Goal: Find specific page/section: Find specific page/section

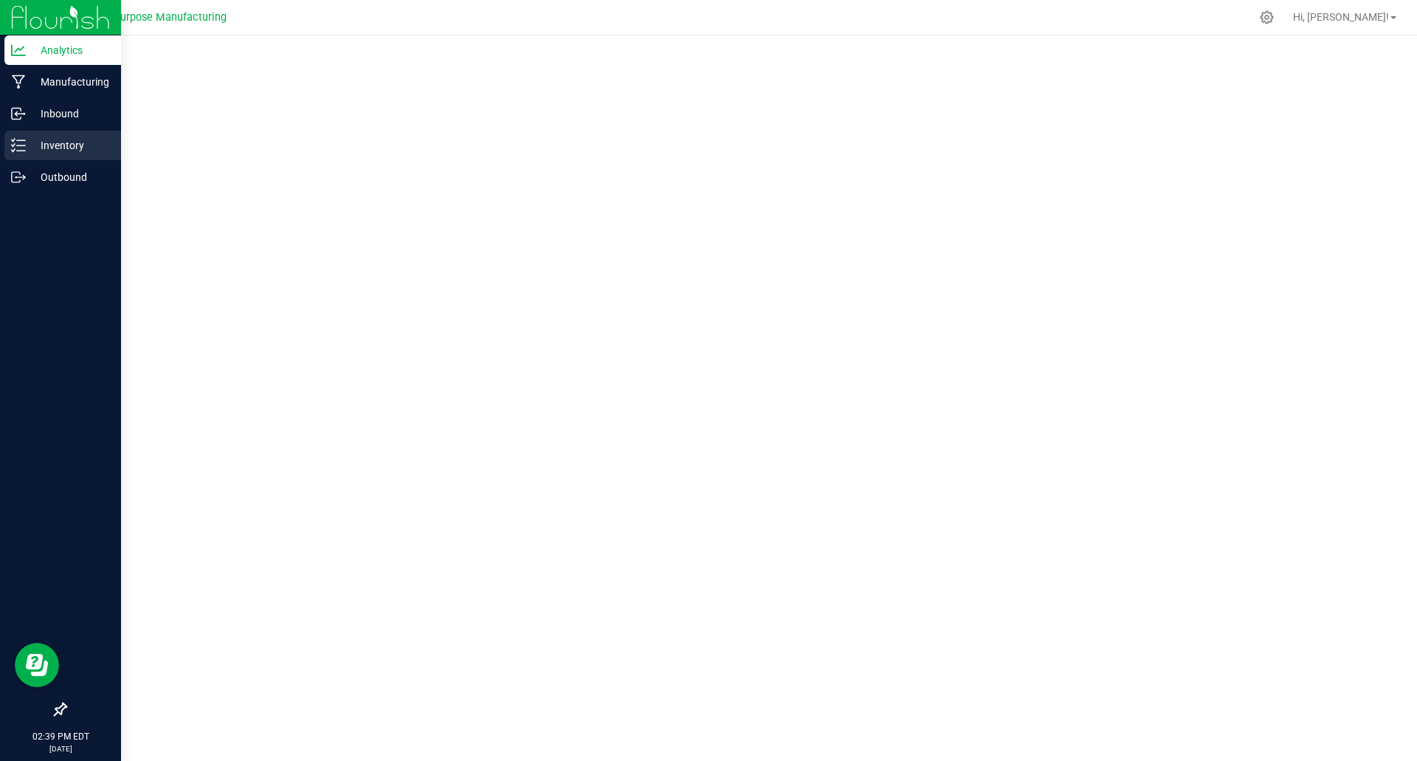
click at [54, 142] on p "Inventory" at bounding box center [70, 146] width 89 height 18
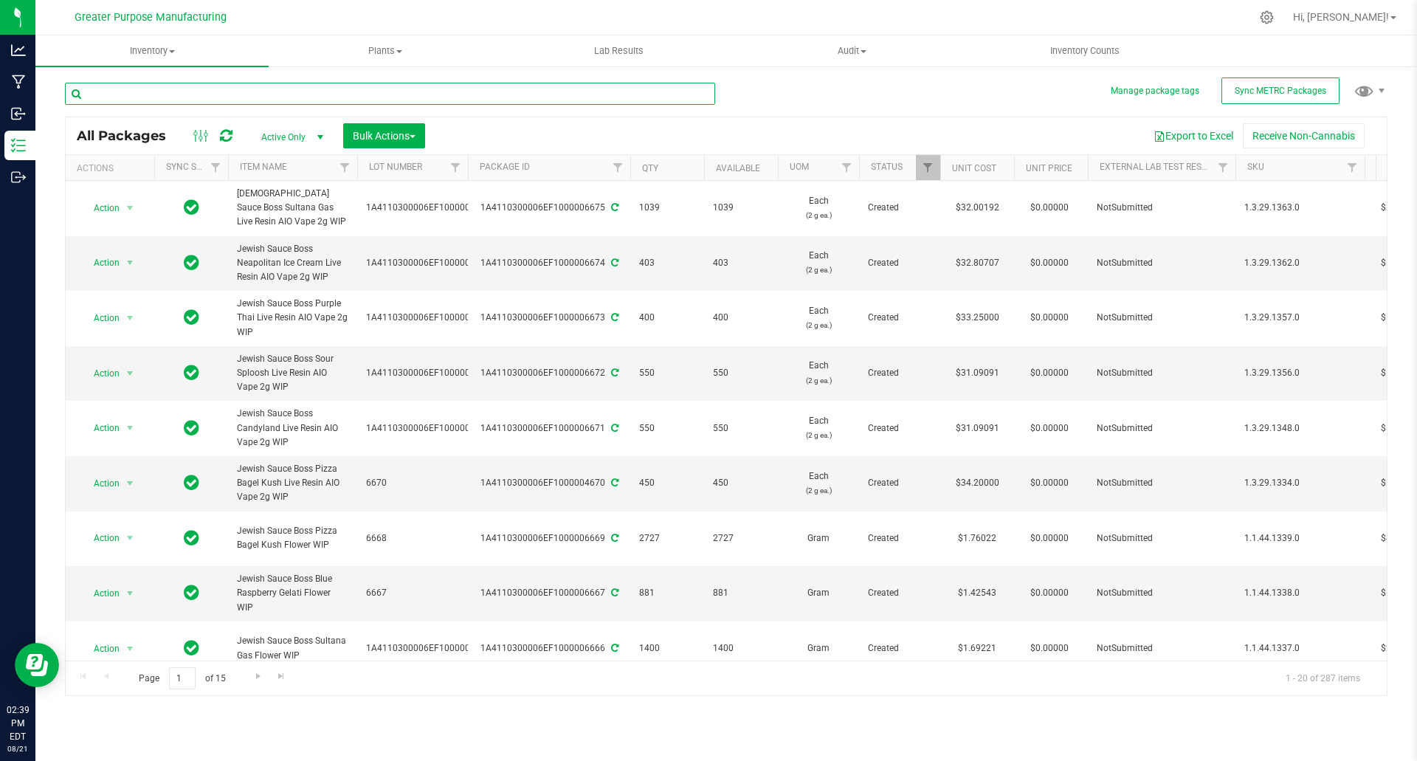
click at [286, 94] on input "text" at bounding box center [390, 94] width 650 height 22
type input "The Farmers Market"
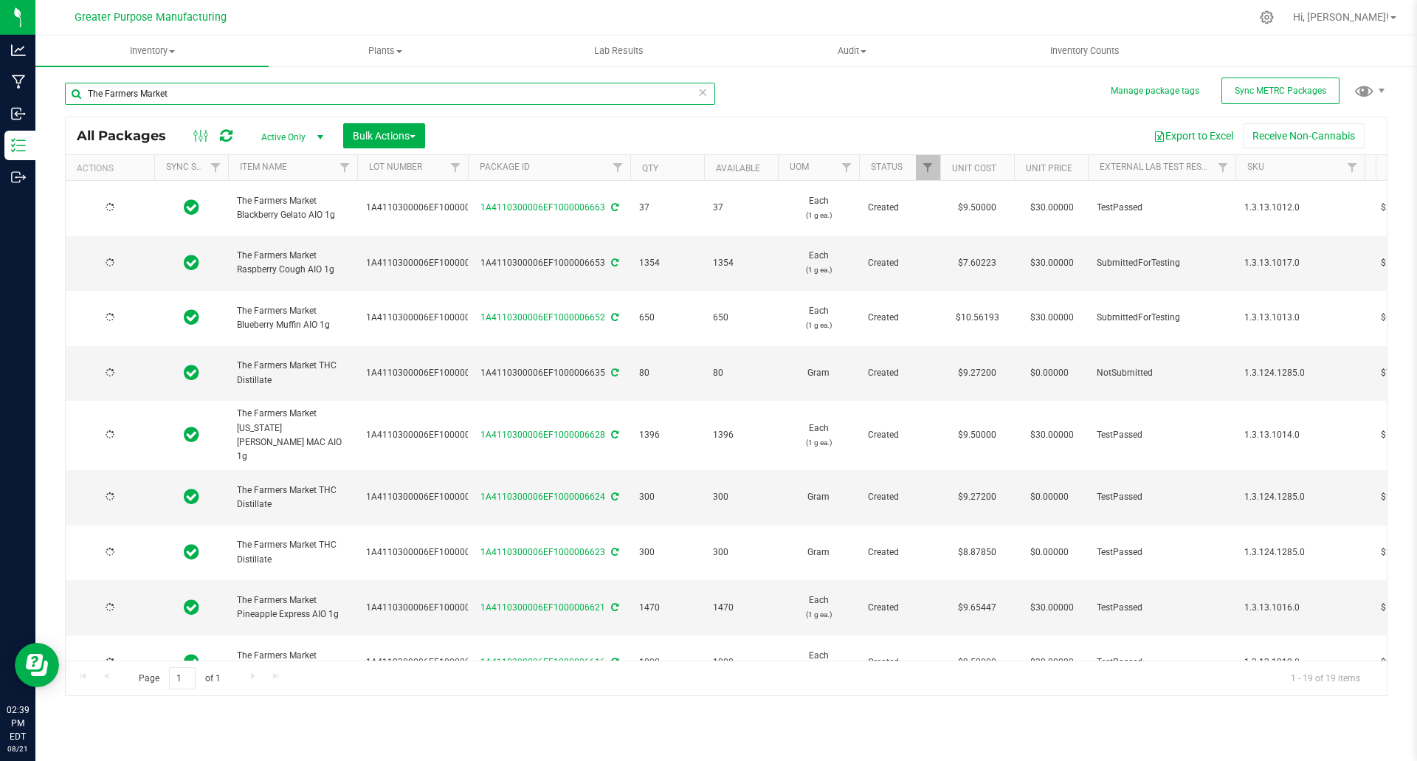
type input "[DATE]"
type input "2025-08-15"
type input "[DATE]"
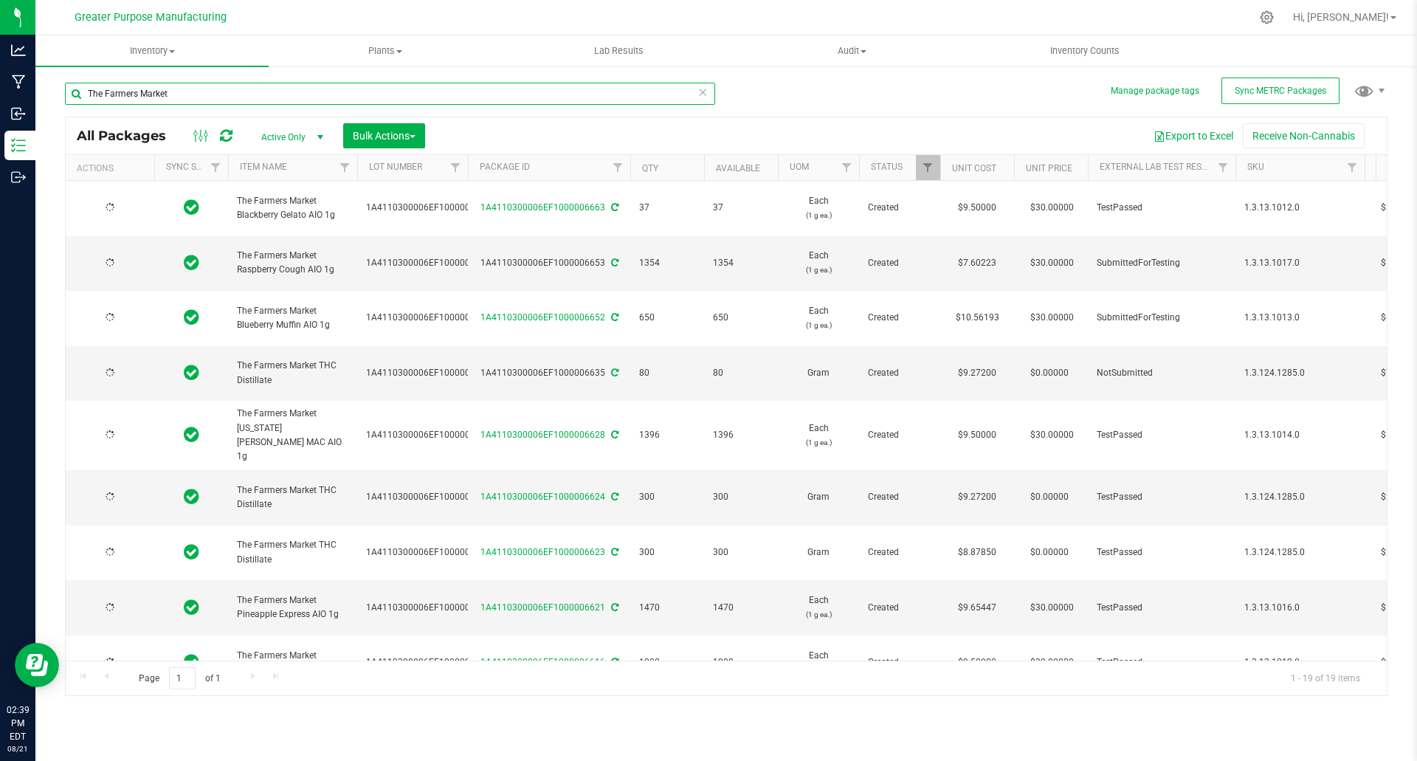
type input "[DATE]"
type input "2025-08-12"
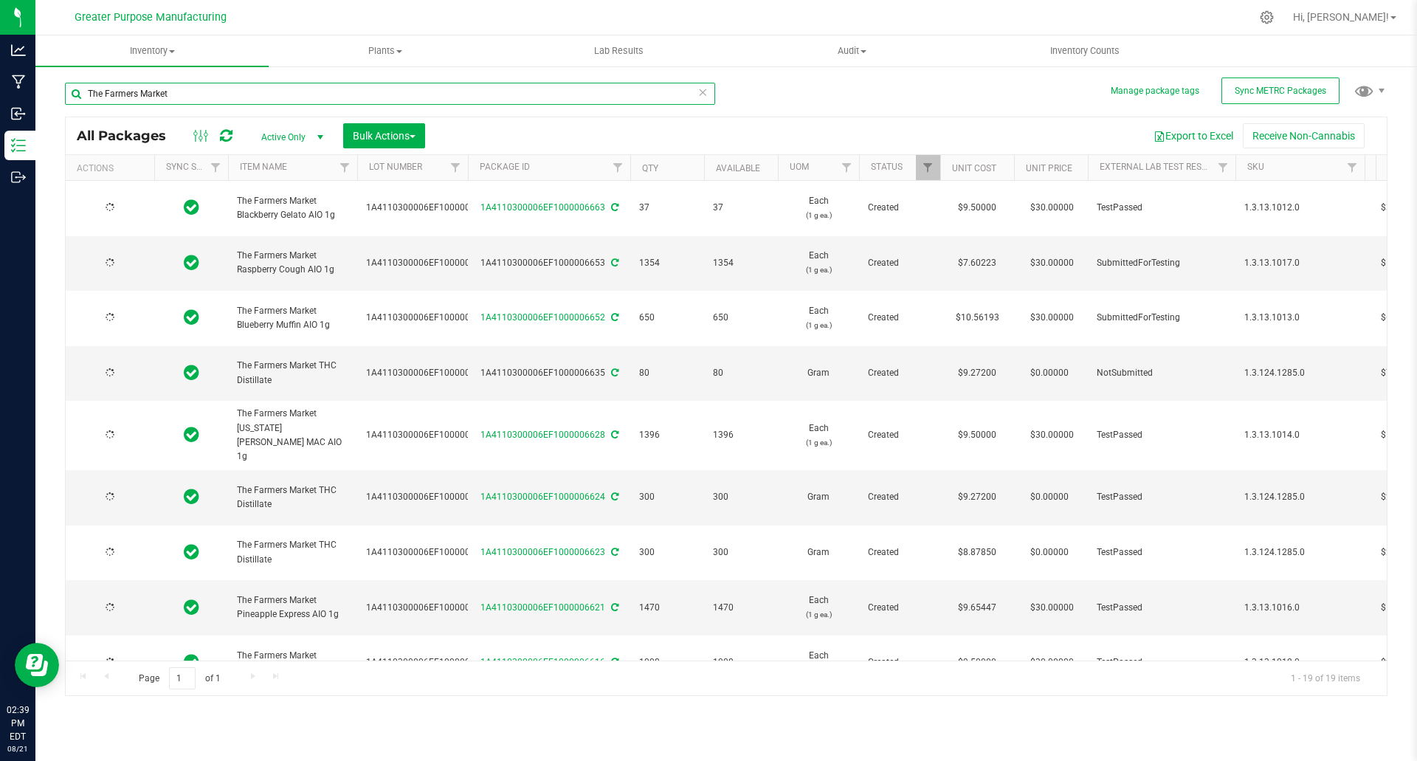
type input "[DATE]"
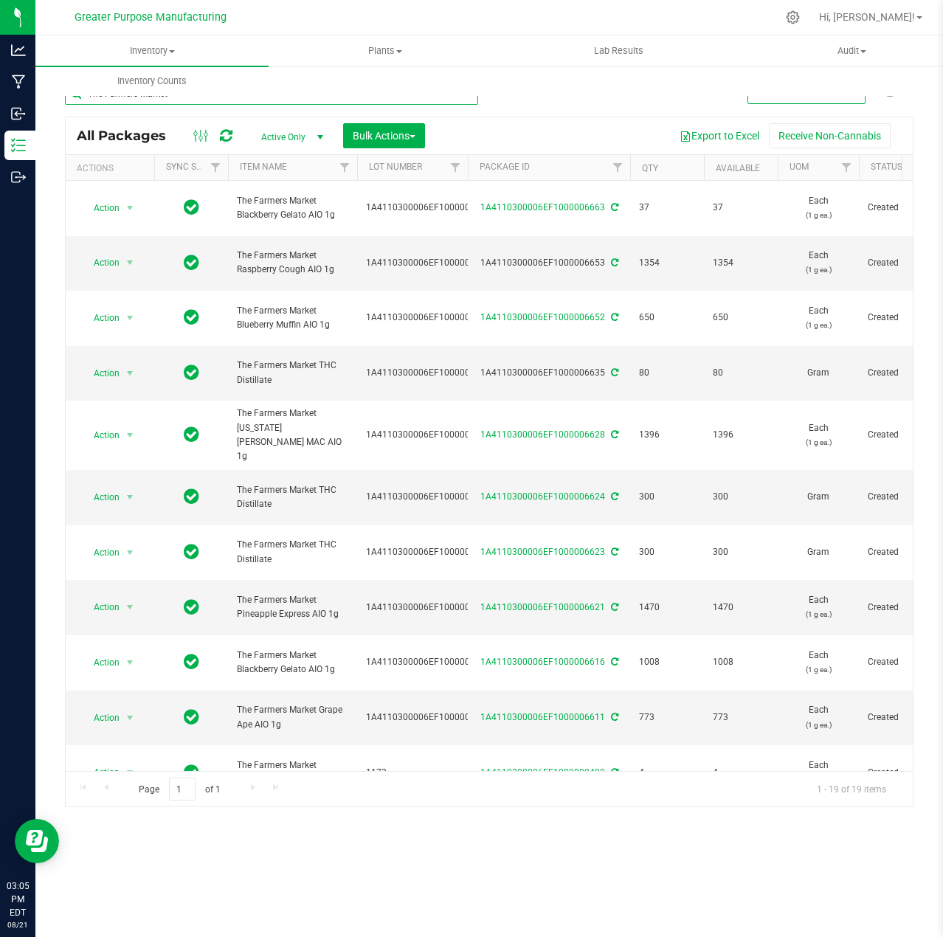
drag, startPoint x: 199, startPoint y: 100, endPoint x: 35, endPoint y: 108, distance: 163.3
click at [35, 108] on div "Manage package tags Sync METRC Packages The Farmers Market All Packages Active …" at bounding box center [489, 290] width 908 height 450
paste input "1A4110300006EF1000006652"
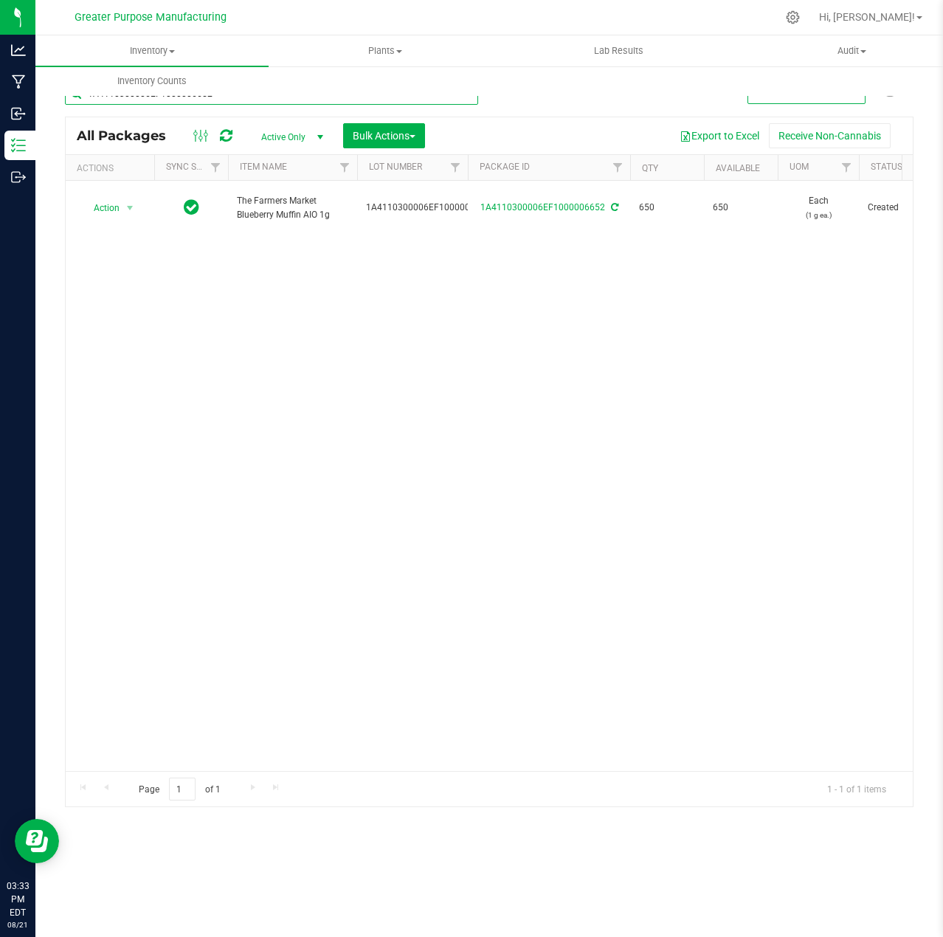
drag, startPoint x: 218, startPoint y: 97, endPoint x: 69, endPoint y: 103, distance: 148.5
click at [69, 103] on input "1A4110300006EF1000006652" at bounding box center [271, 94] width 413 height 22
paste input "3"
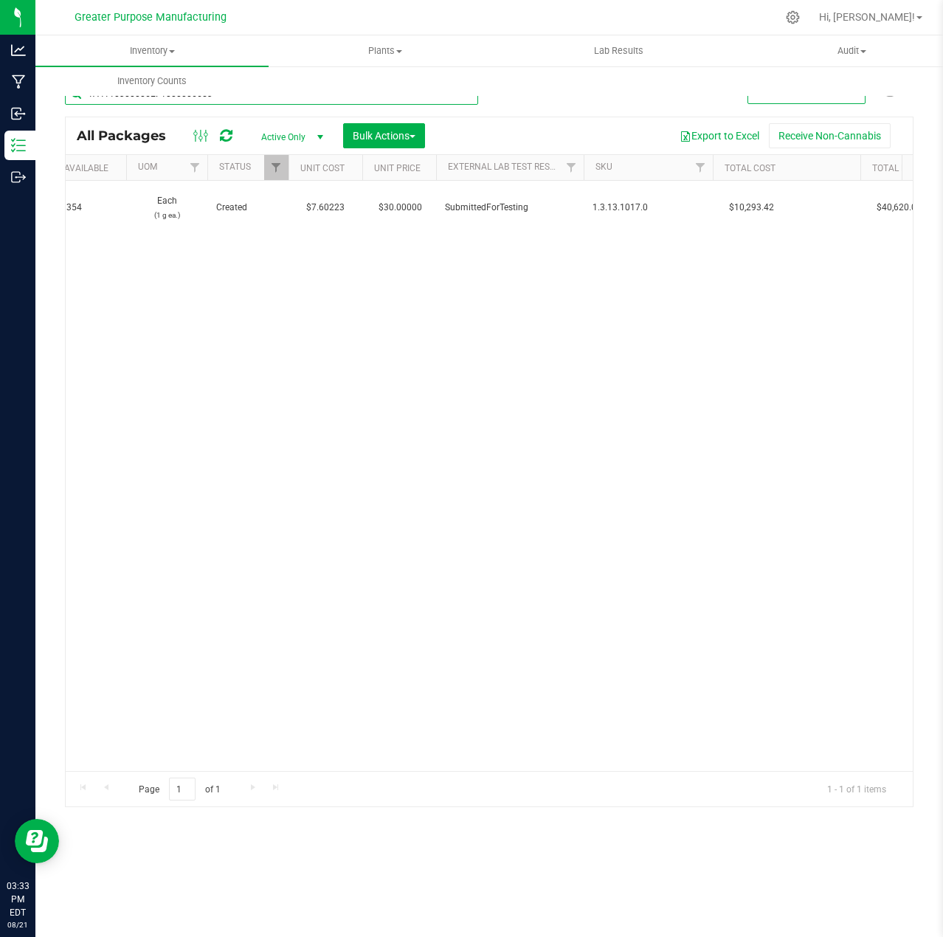
scroll to position [0, 1129]
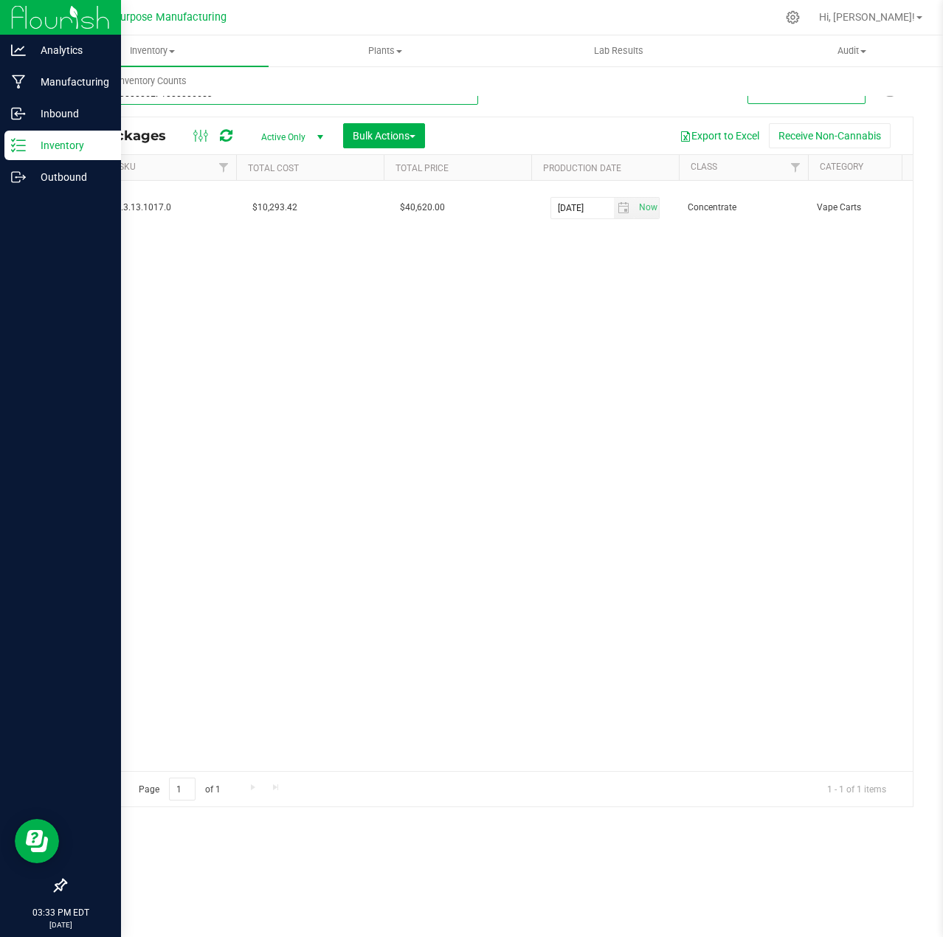
type input "1A4110300006EF1000006653"
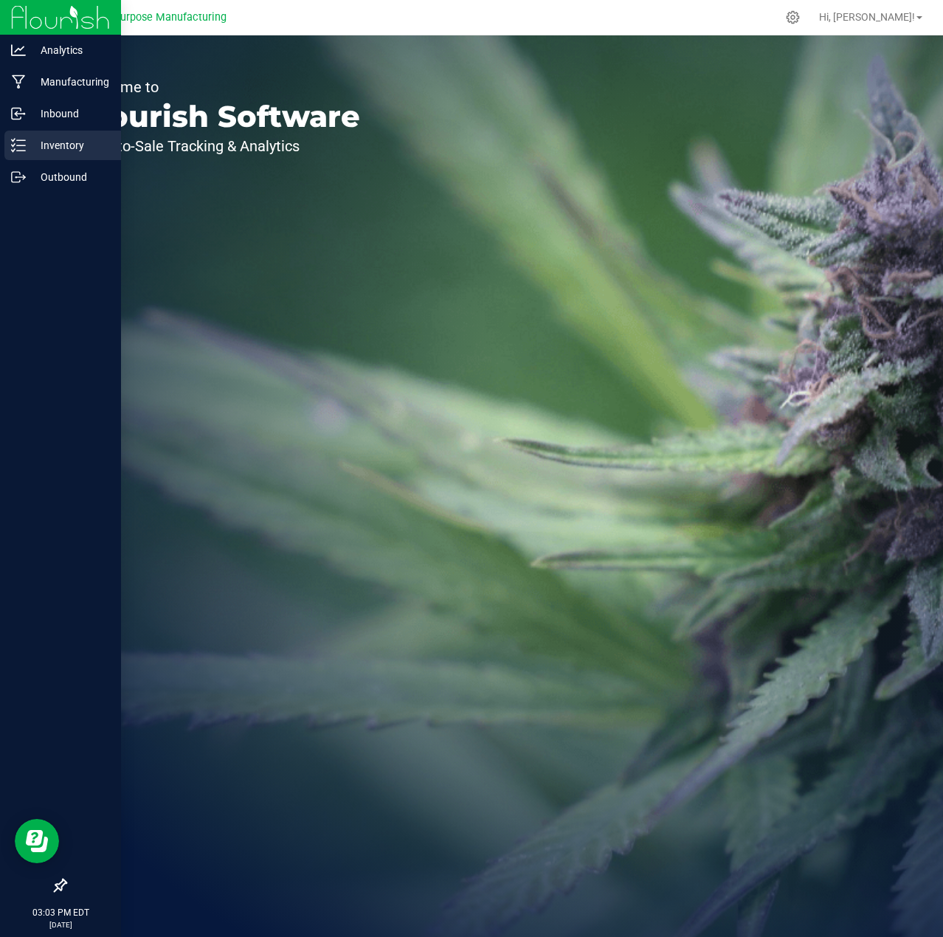
click at [60, 145] on p "Inventory" at bounding box center [70, 146] width 89 height 18
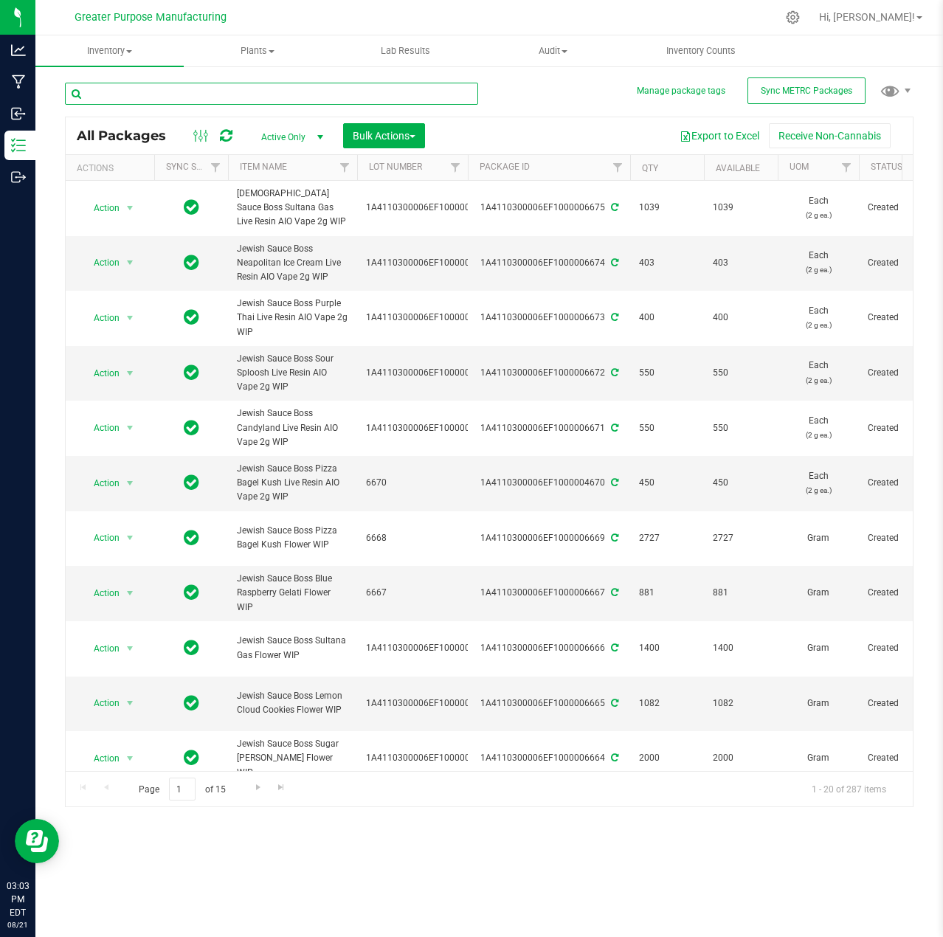
click at [210, 98] on input "text" at bounding box center [271, 94] width 413 height 22
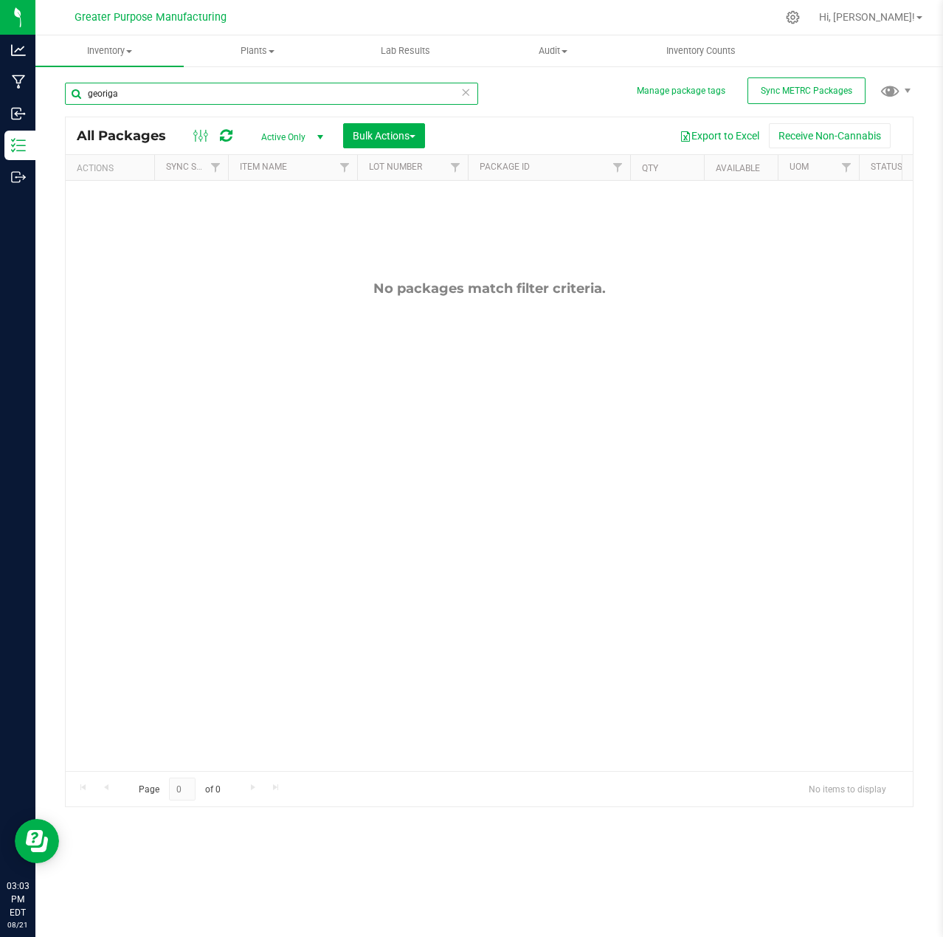
click at [87, 91] on input "georiga" at bounding box center [271, 94] width 413 height 22
drag, startPoint x: 106, startPoint y: 93, endPoint x: 234, endPoint y: 106, distance: 129.1
click at [234, 106] on div "Georiga" at bounding box center [271, 100] width 413 height 34
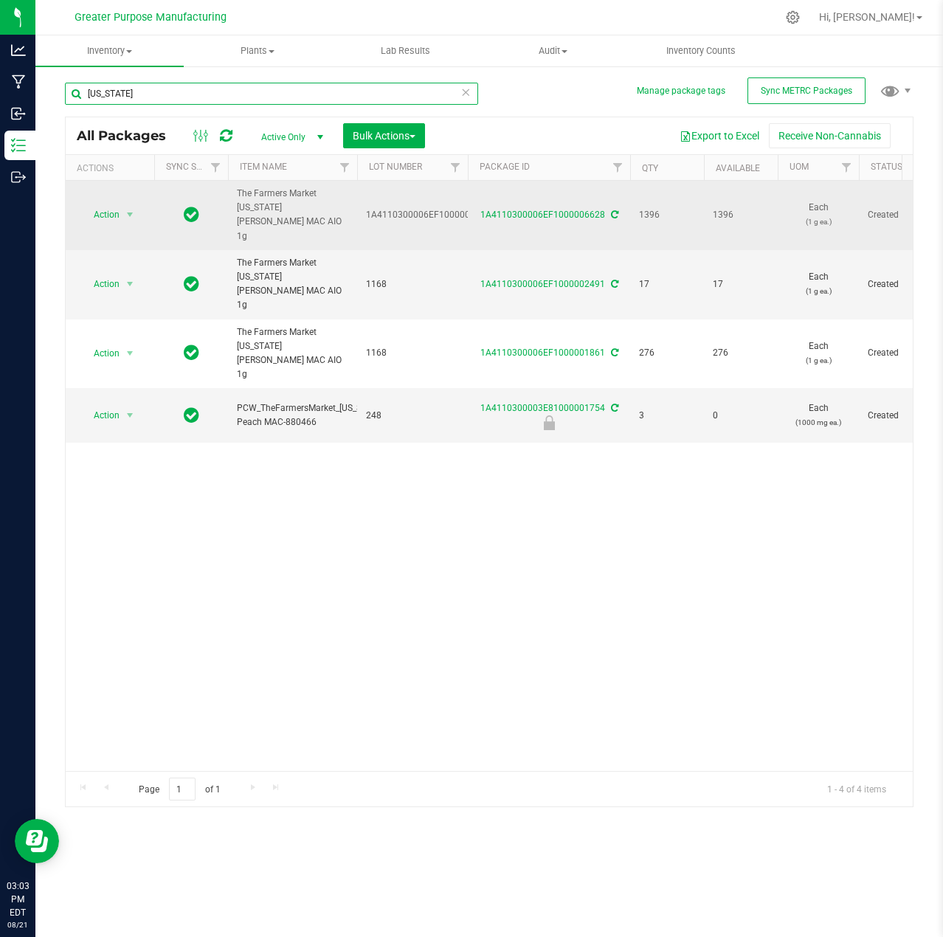
type input "[US_STATE]"
drag, startPoint x: 235, startPoint y: 208, endPoint x: 320, endPoint y: 207, distance: 84.9
click at [320, 207] on td "The Farmers Market [US_STATE][PERSON_NAME] MAC AIO 1g" at bounding box center [292, 215] width 129 height 69
